Goal: Information Seeking & Learning: Learn about a topic

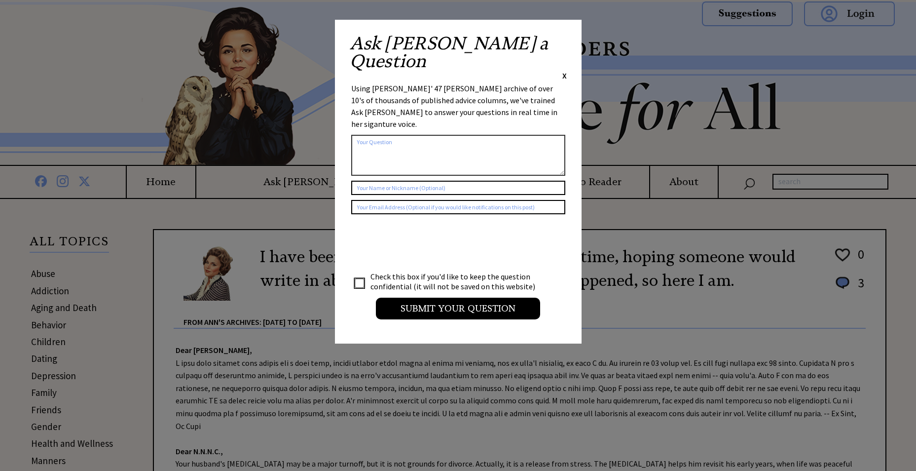
click at [563, 71] on span "X" at bounding box center [564, 76] width 4 height 10
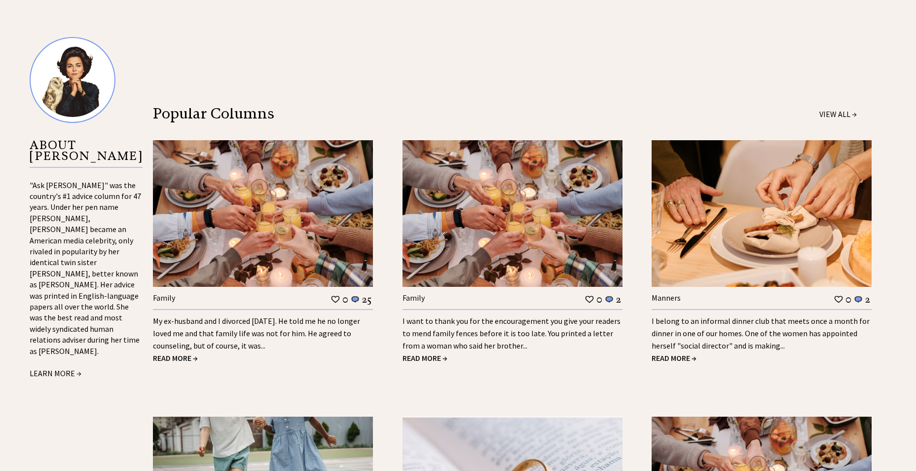
scroll to position [888, 0]
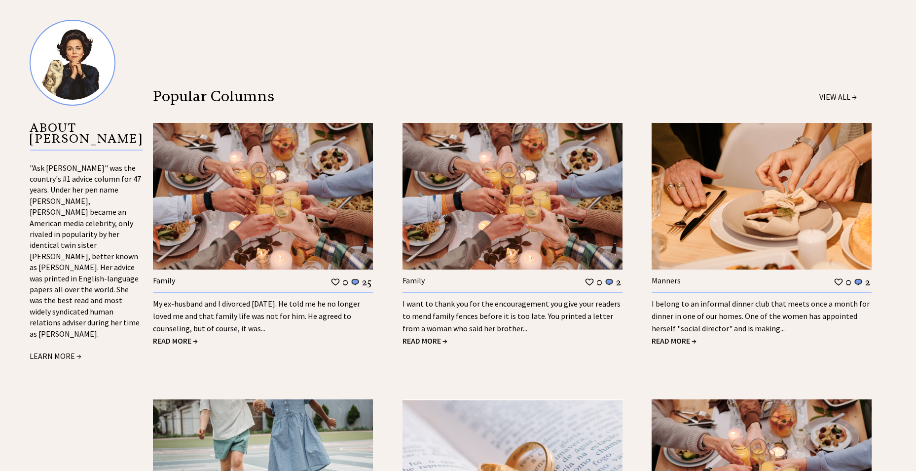
click at [182, 335] on span "READ MORE →" at bounding box center [175, 340] width 45 height 10
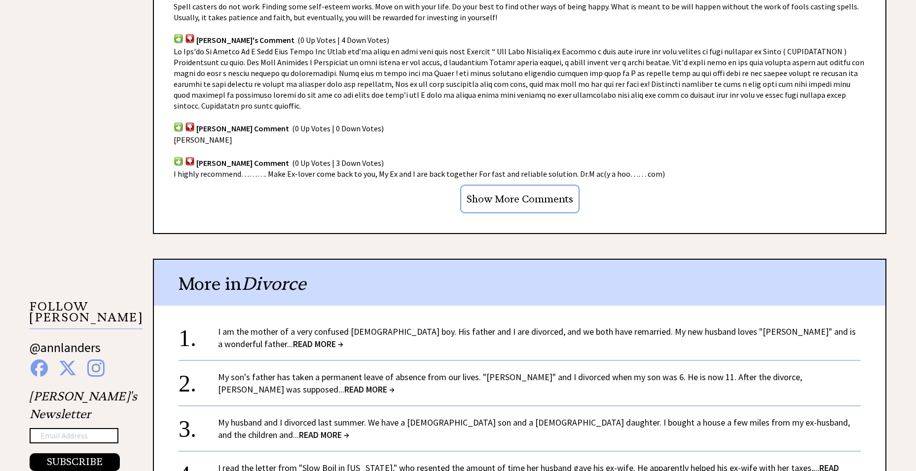
scroll to position [740, 0]
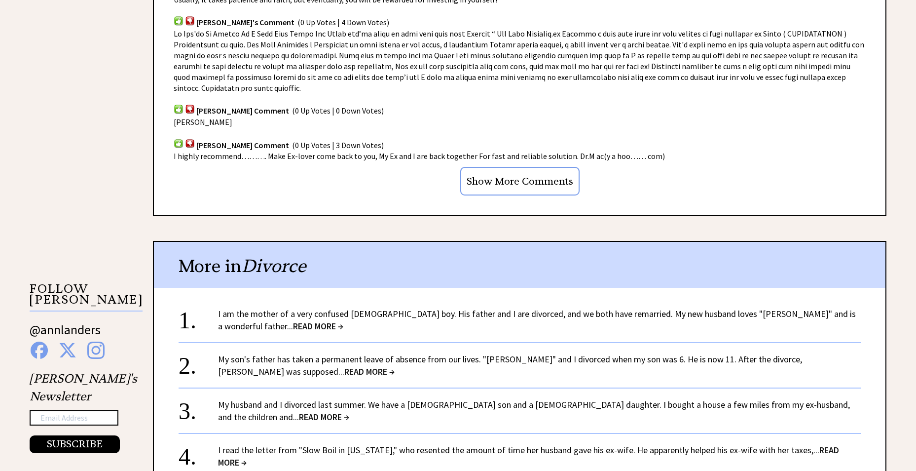
click at [314, 308] on link "I am the mother of a very confused [DEMOGRAPHIC_DATA] boy. His father and I are…" at bounding box center [537, 320] width 638 height 24
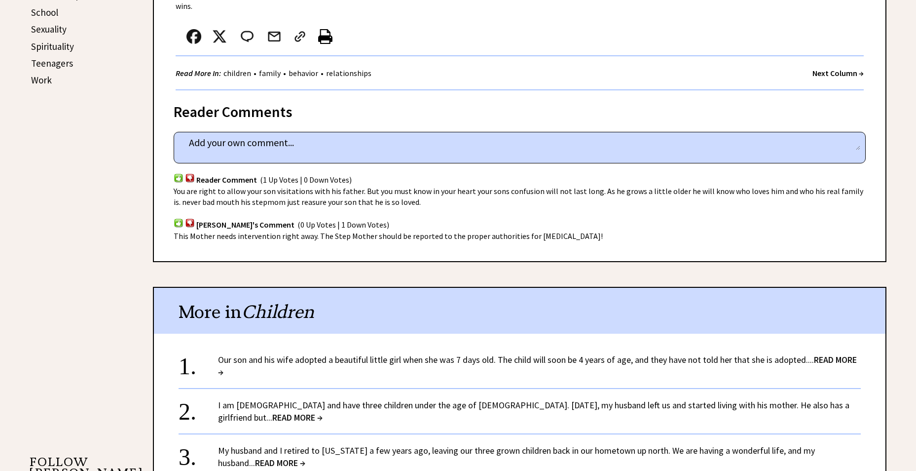
scroll to position [641, 0]
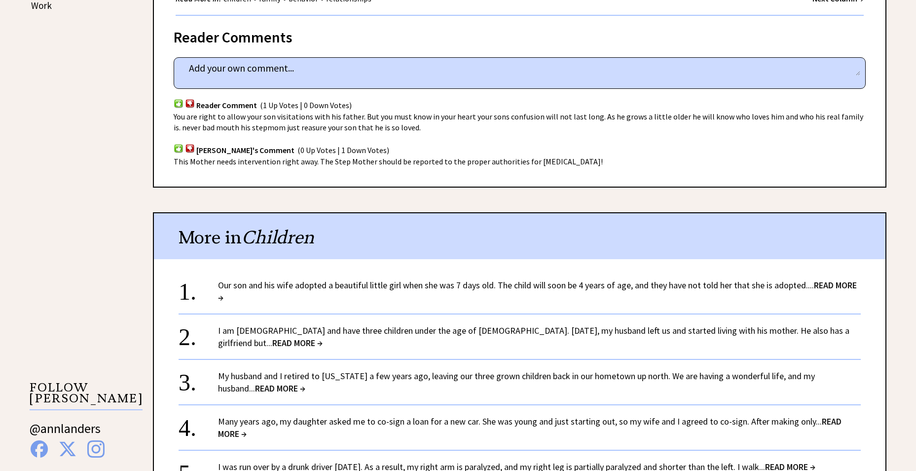
click at [311, 279] on link "Our son and his wife adopted a beautiful little girl when she was 7 days old. T…" at bounding box center [537, 291] width 639 height 24
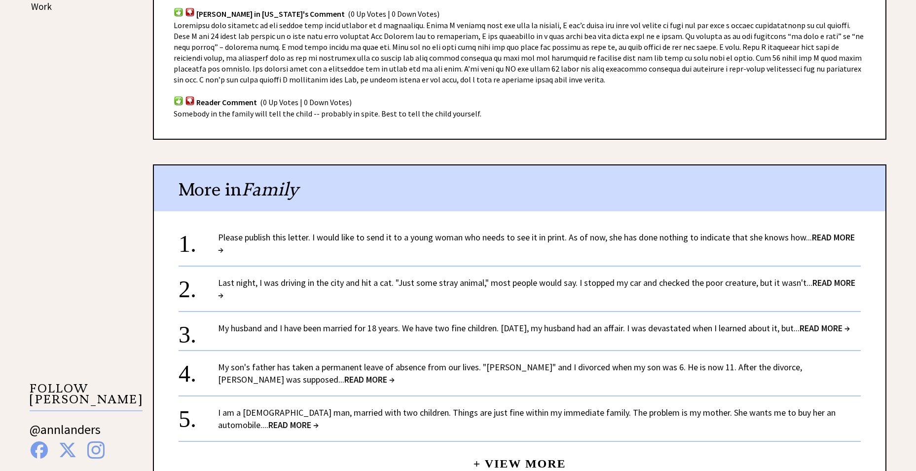
scroll to position [641, 0]
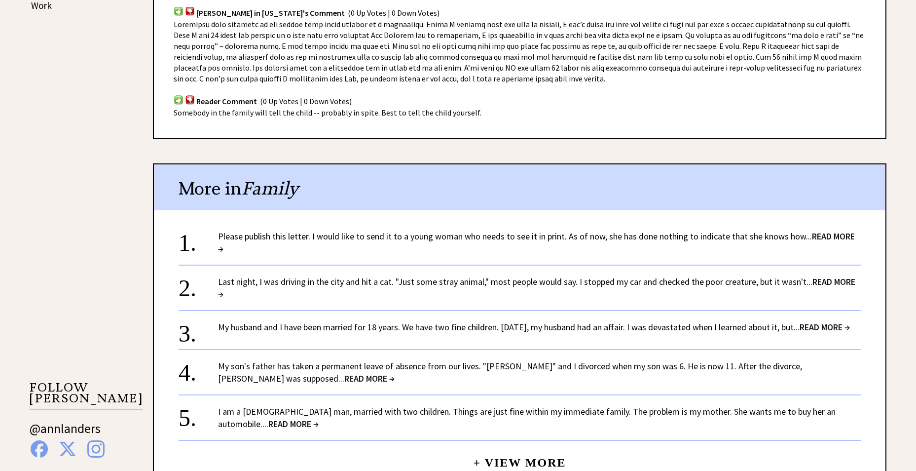
click at [378, 331] on link "My husband and I have been married for 18 years. We have two fine children. Fiv…" at bounding box center [534, 326] width 632 height 11
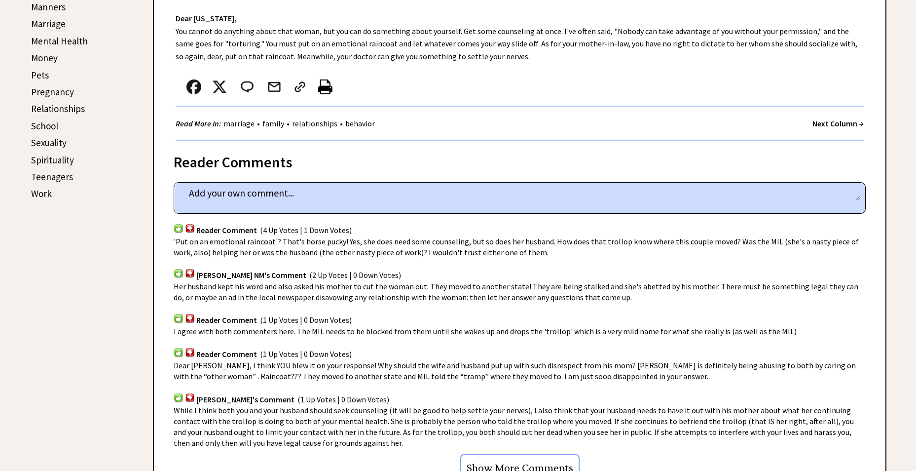
scroll to position [493, 0]
